Goal: Contribute content: Contribute content

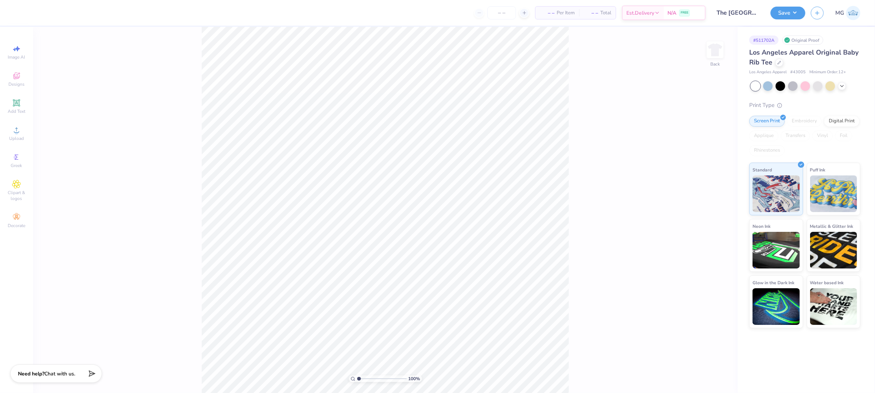
click at [570, 258] on div "100 % Back" at bounding box center [385, 210] width 704 height 367
click at [17, 138] on span "Upload" at bounding box center [16, 139] width 15 height 6
type input "2.73"
click at [18, 132] on circle at bounding box center [16, 133] width 4 height 4
click at [16, 135] on div "Upload" at bounding box center [17, 134] width 26 height 22
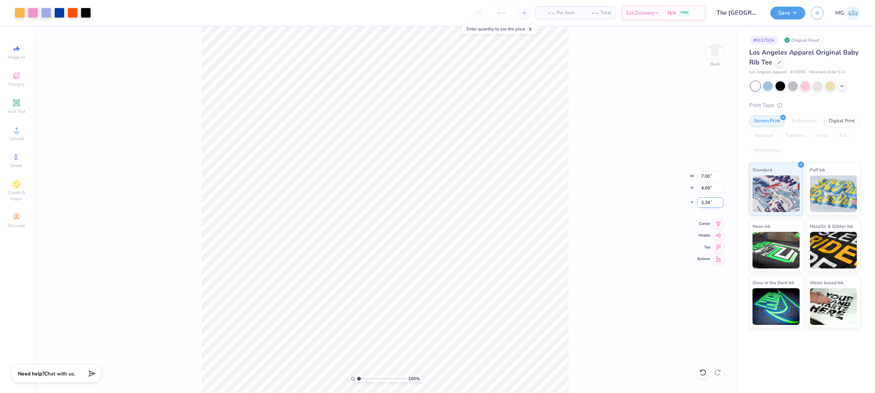
click at [710, 202] on input "3.34" at bounding box center [710, 203] width 26 height 10
type input "3.00"
click at [794, 9] on button "Save" at bounding box center [787, 11] width 35 height 13
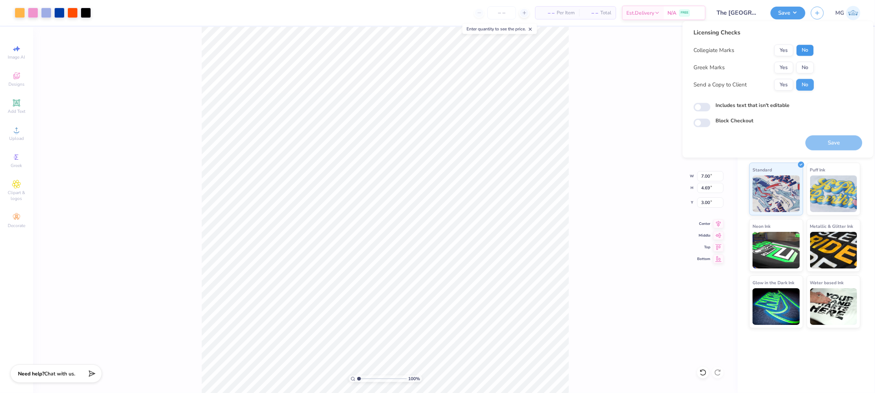
click at [807, 51] on button "No" at bounding box center [805, 51] width 18 height 12
click at [807, 69] on button "No" at bounding box center [805, 68] width 18 height 12
click at [785, 82] on button "Yes" at bounding box center [783, 85] width 19 height 12
click at [728, 105] on label "Includes text that isn't editable" at bounding box center [752, 106] width 74 height 8
click at [710, 105] on input "Includes text that isn't editable" at bounding box center [701, 107] width 17 height 9
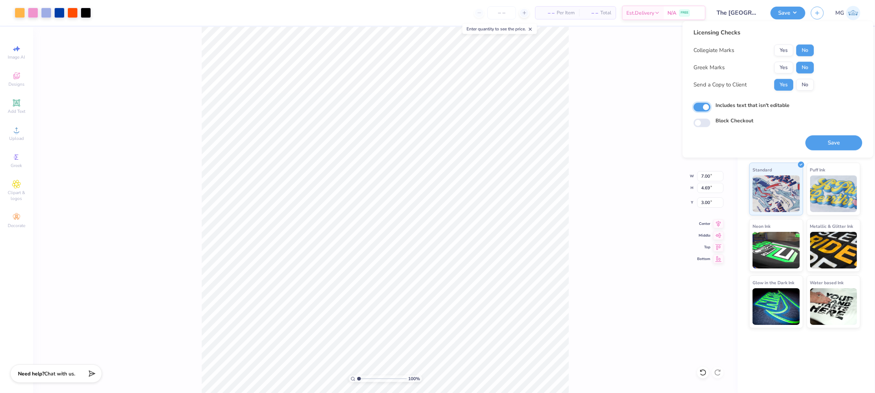
checkbox input "true"
click at [844, 141] on button "Save" at bounding box center [833, 143] width 57 height 15
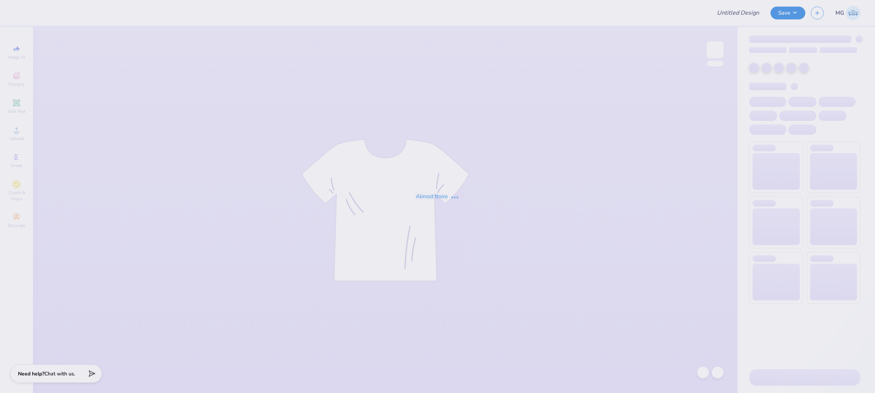
type input "CAMERA On Campus Shirts"
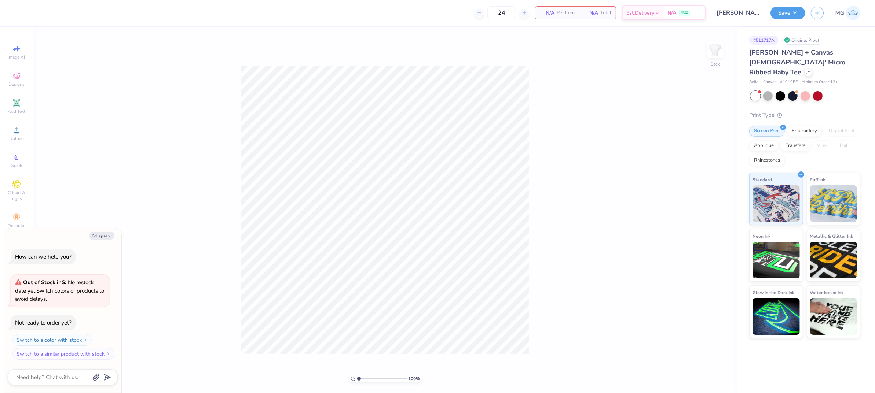
type textarea "x"
click at [102, 242] on div "Collapse How can we help you? Out of Stock in S : No restock date yet. Switch c…" at bounding box center [62, 310] width 117 height 165
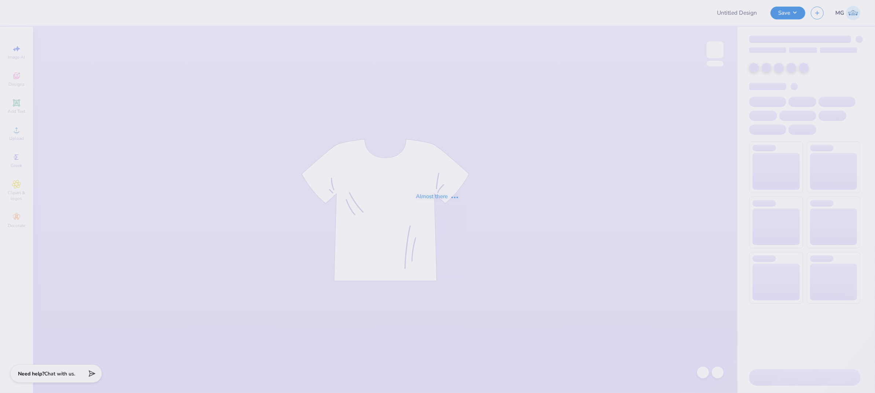
type input "Abigail Stapleton : Iowa State University"
type input "Bucknell ADPi Sweat Set PR '25"
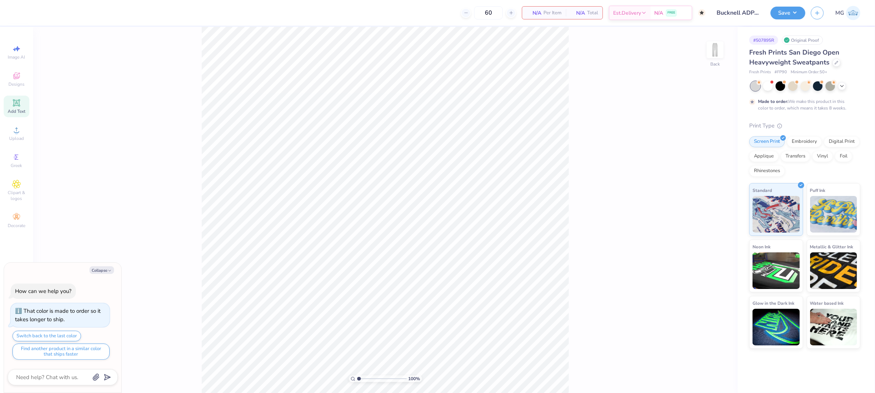
click at [21, 106] on div "Add Text" at bounding box center [17, 107] width 26 height 22
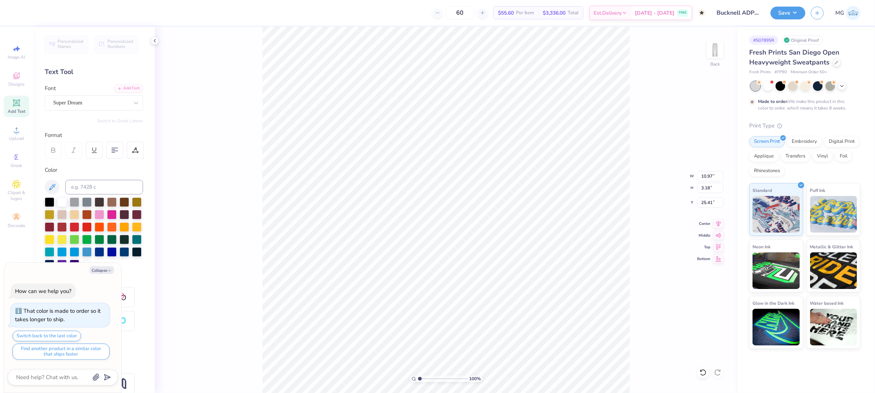
type textarea "x"
type input "16.03"
type textarea "x"
type textarea "TET"
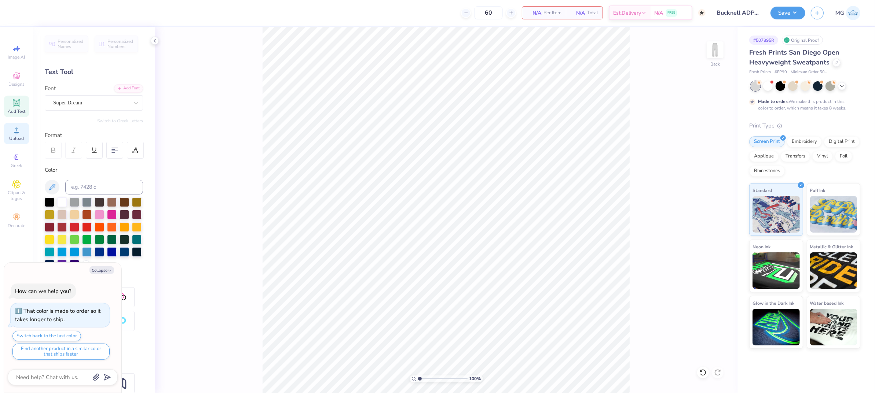
click at [14, 136] on span "Upload" at bounding box center [16, 139] width 15 height 6
type textarea "x"
click at [712, 175] on input "10.84" at bounding box center [710, 176] width 26 height 10
type input "1"
type input "6.00"
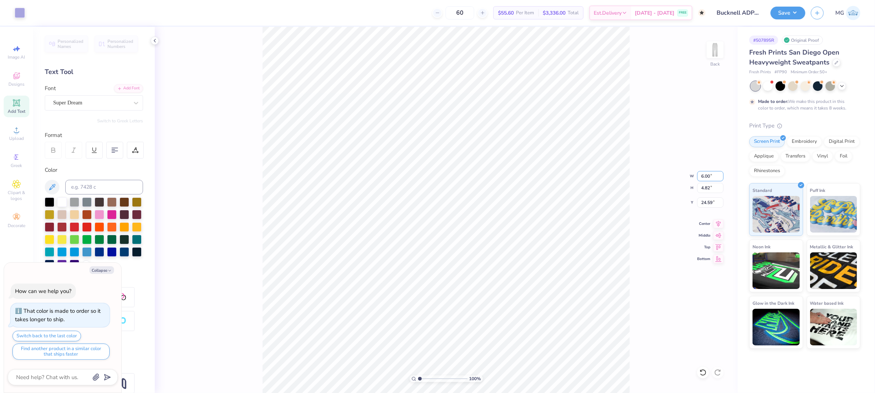
type textarea "x"
type input "2.67"
type input "25.67"
type textarea "x"
type input "16.20"
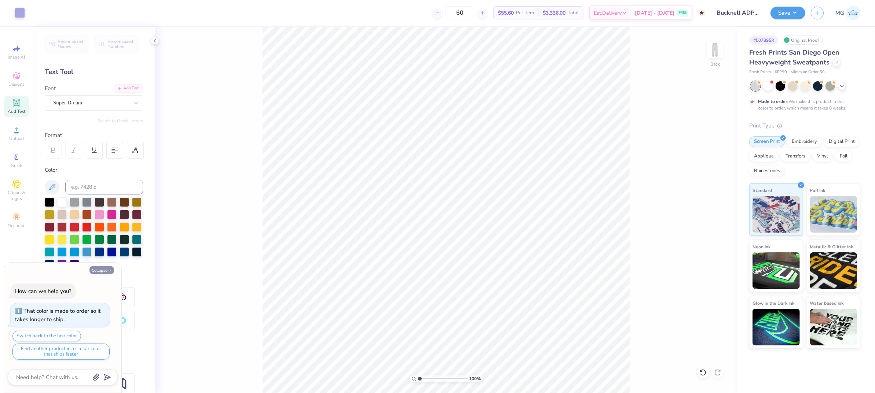
click at [100, 269] on button "Collapse" at bounding box center [101, 271] width 25 height 8
type textarea "x"
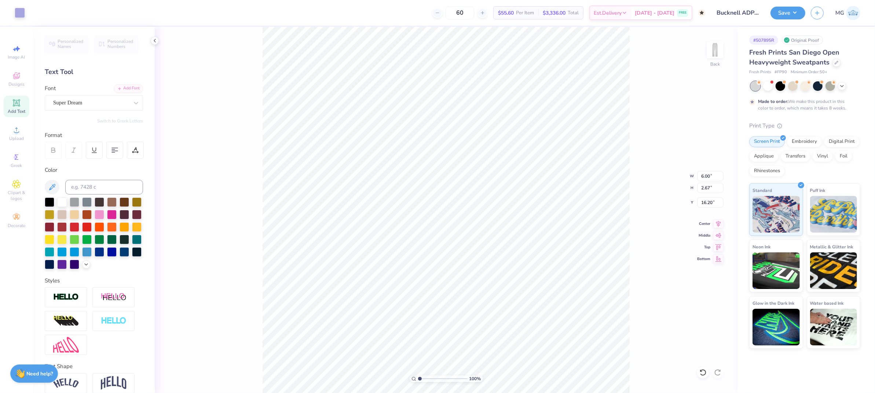
click at [218, 245] on div "100 % Back W 6.00 6.00 " H 2.67 2.67 " Y 16.20 16.20 " Center Middle Top Bottom" at bounding box center [446, 210] width 583 height 367
type input "6.96"
type input "3.09"
type input "15.77"
type input "16.23"
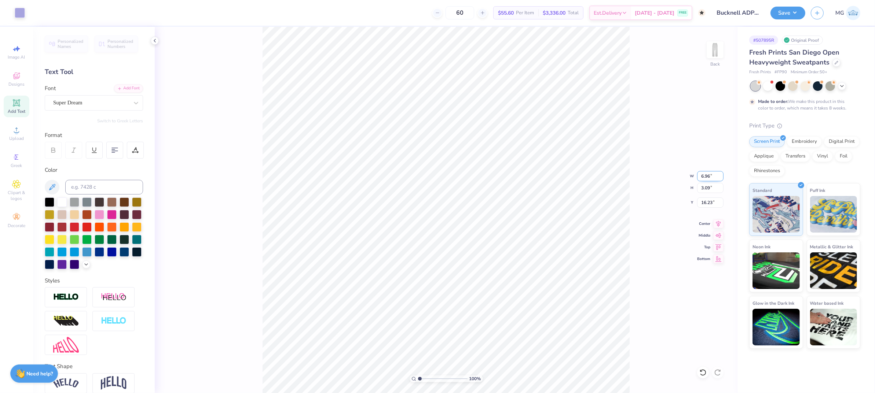
click at [710, 173] on input "6.96" at bounding box center [710, 176] width 26 height 10
type input "6.00"
type input "2.67"
type input "16.44"
type input "22.88"
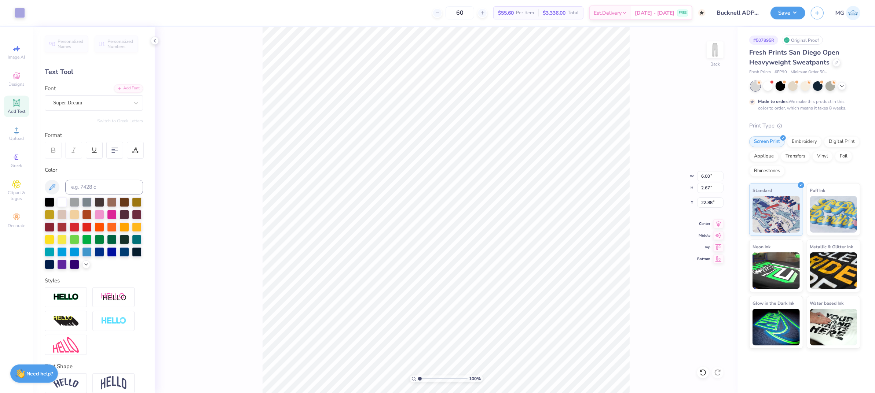
type input "7.76"
type input "3.45"
type input "22.10"
type input "22.03"
type input "19.65"
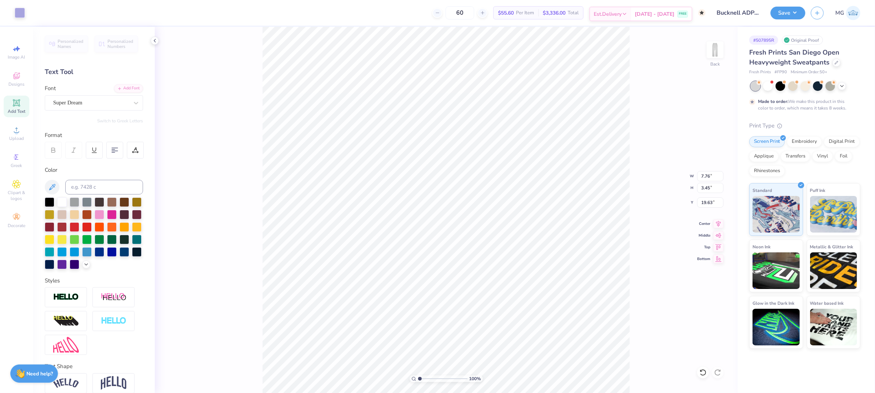
type input "16.81"
click at [792, 13] on button "Save" at bounding box center [787, 11] width 35 height 13
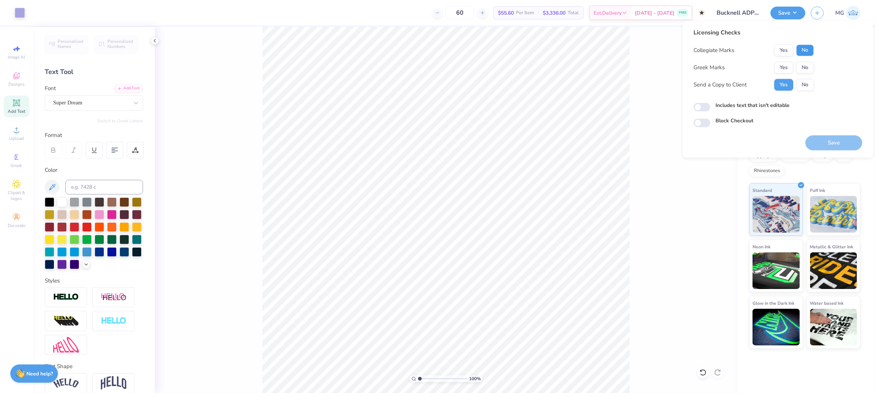
click at [804, 52] on button "No" at bounding box center [805, 51] width 18 height 12
click at [790, 67] on button "Yes" at bounding box center [783, 68] width 19 height 12
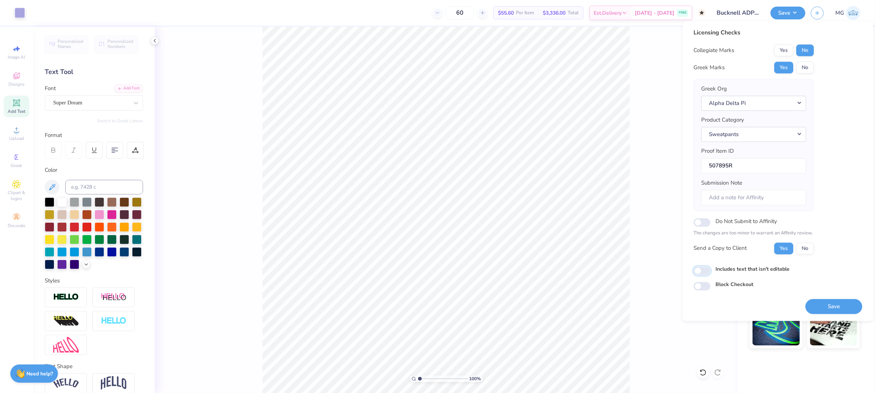
click at [698, 272] on input "Includes text that isn't editable" at bounding box center [701, 271] width 17 height 9
checkbox input "true"
click at [834, 307] on button "Save" at bounding box center [833, 306] width 57 height 15
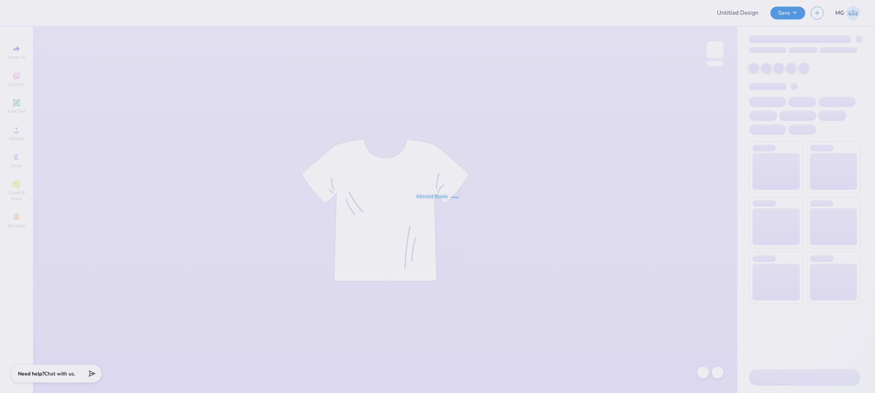
type input "Bucknell ADPi Sweat Set PR '25"
